Goal: Task Accomplishment & Management: Manage account settings

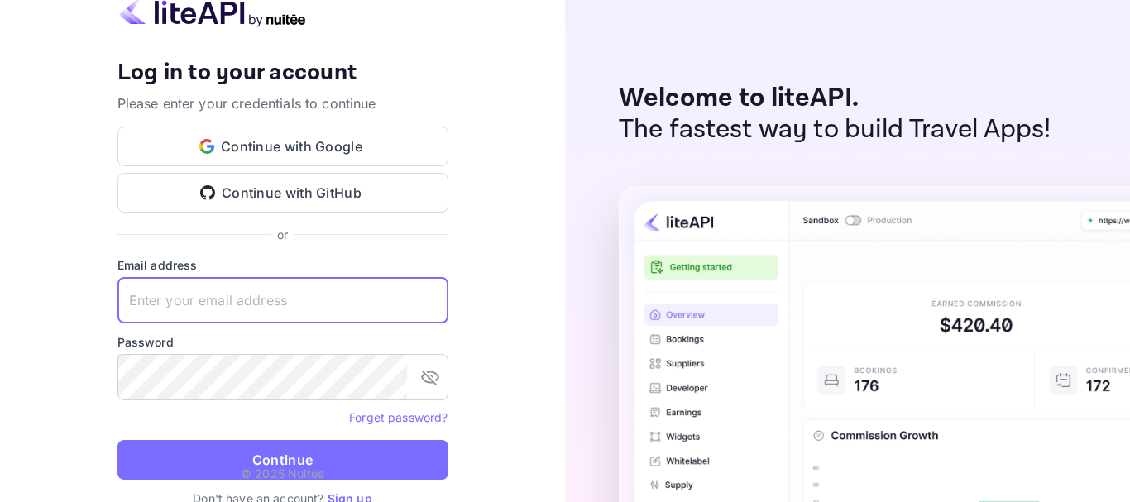
click at [250, 285] on input "text" at bounding box center [282, 300] width 331 height 46
paste input "[EMAIL_ADDRESS][DOMAIN_NAME]"
type input "[EMAIL_ADDRESS][DOMAIN_NAME]"
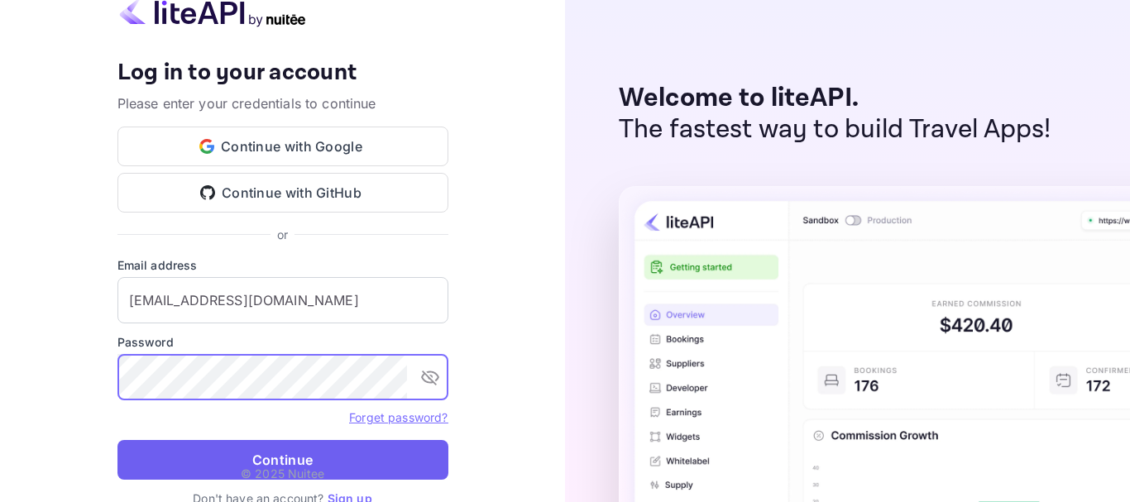
click at [238, 443] on button "Continue" at bounding box center [282, 460] width 331 height 40
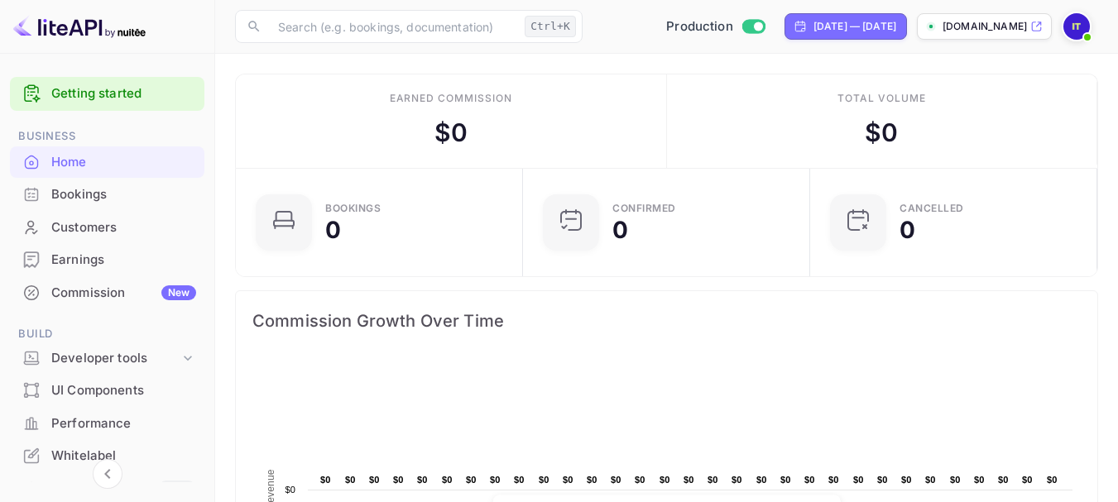
scroll to position [13, 13]
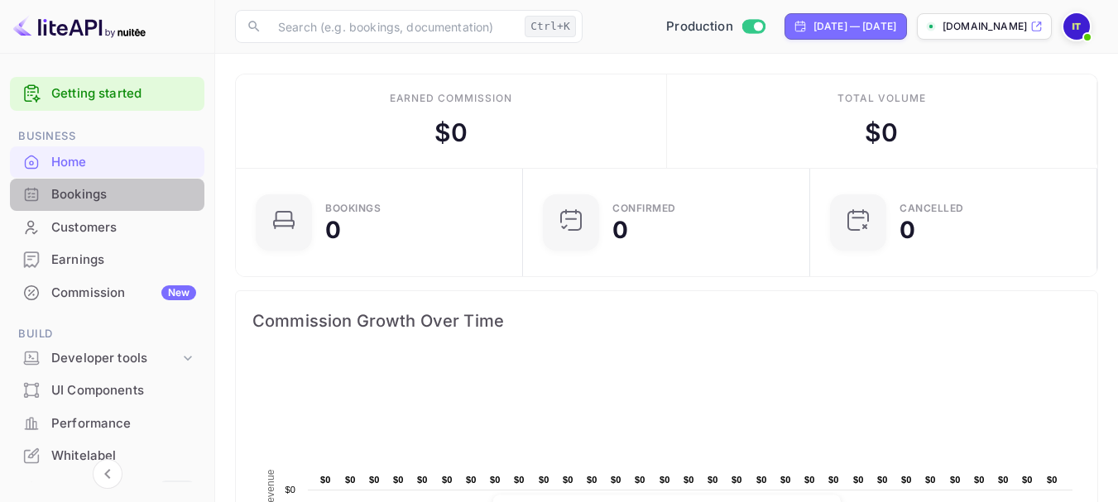
click at [122, 193] on div "Bookings" at bounding box center [123, 194] width 145 height 19
